Goal: Task Accomplishment & Management: Complete application form

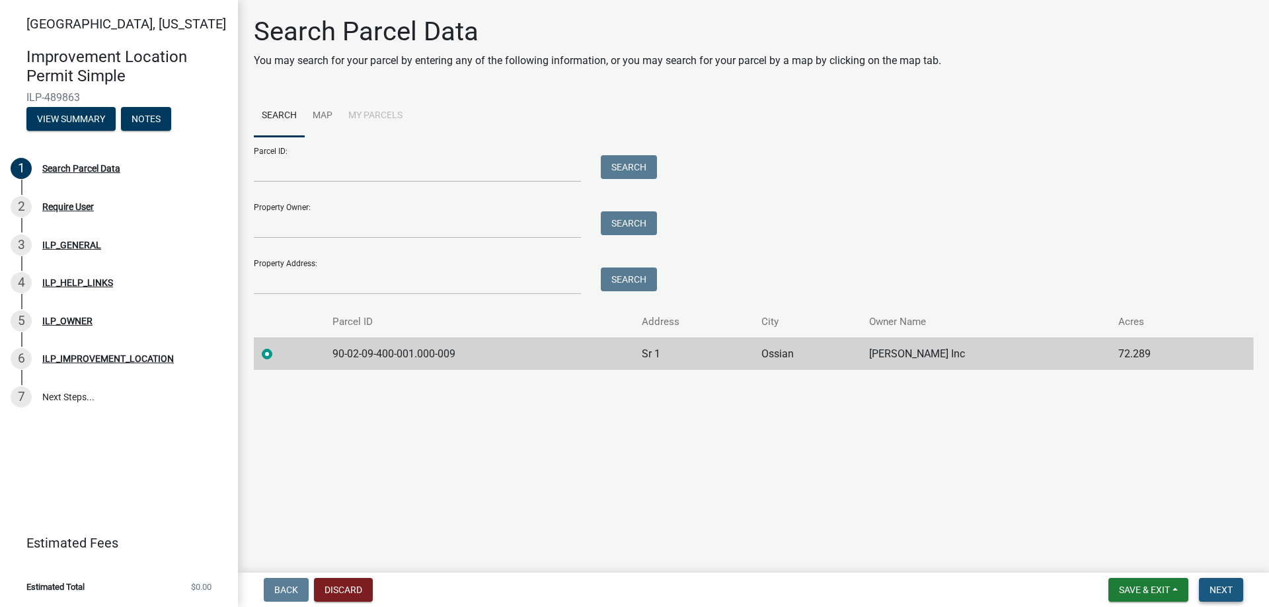
click at [1213, 588] on span "Next" at bounding box center [1221, 590] width 23 height 11
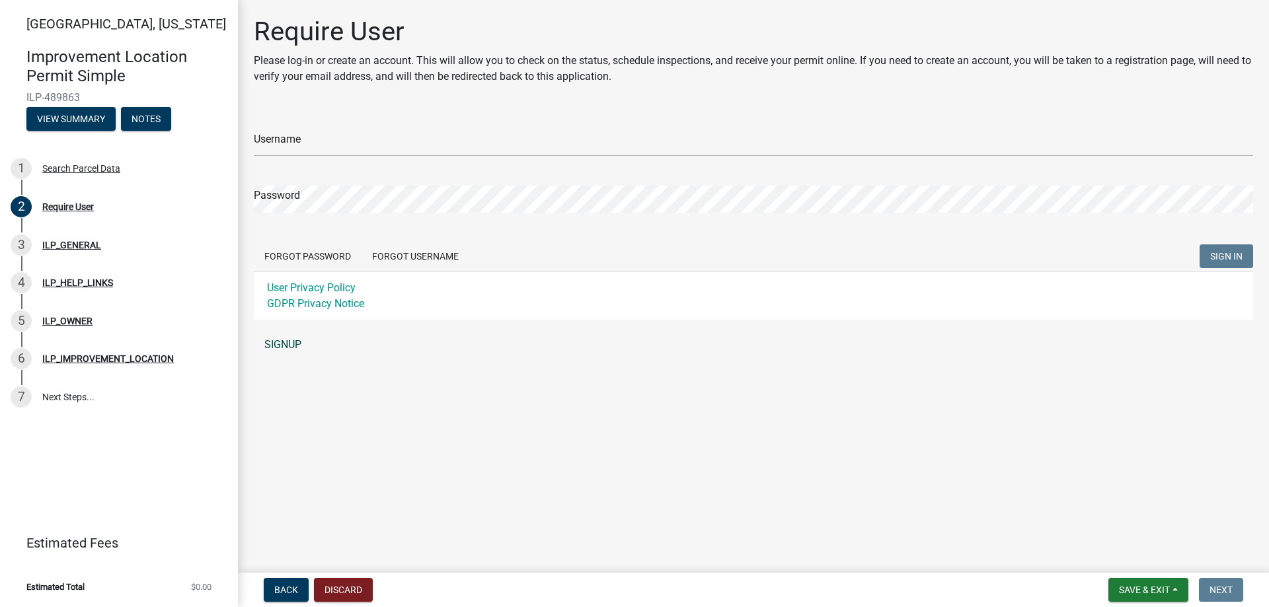
click at [292, 343] on link "SIGNUP" at bounding box center [753, 345] width 999 height 26
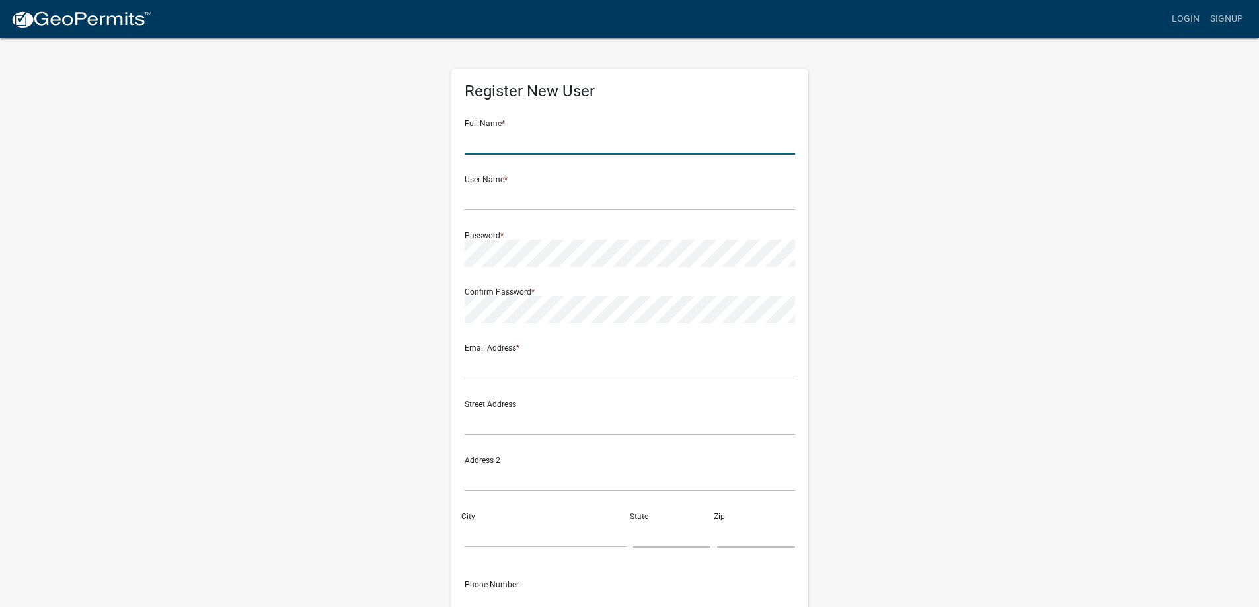
click at [504, 140] on input "text" at bounding box center [630, 141] width 331 height 27
type input "[PERSON_NAME]"
click at [571, 193] on input "text" at bounding box center [630, 197] width 331 height 27
drag, startPoint x: 547, startPoint y: 146, endPoint x: 433, endPoint y: 141, distance: 114.5
click at [433, 141] on div "Register New User Full Name * [PERSON_NAME] User Name * Password * Confirm Pass…" at bounding box center [630, 390] width 754 height 707
